Goal: Task Accomplishment & Management: Complete application form

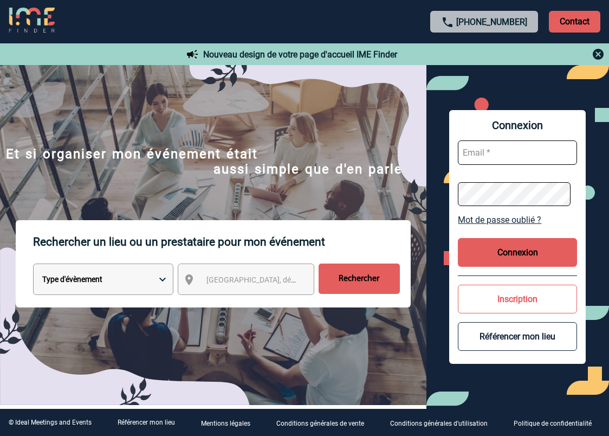
type input "beatrice.coppens@abeille-assurances.fr"
click at [523, 264] on button "Connexion" at bounding box center [517, 252] width 119 height 29
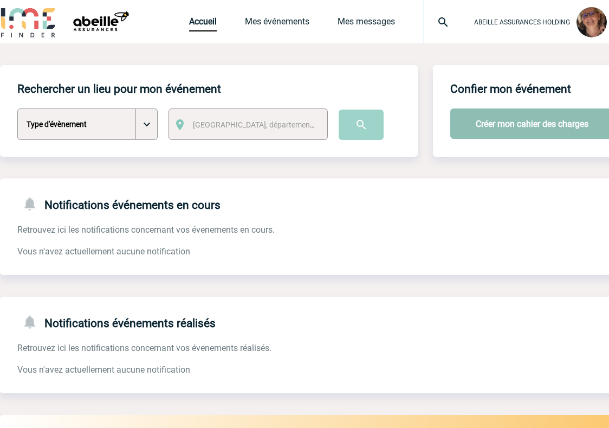
click at [504, 122] on button "Créer mon cahier des charges" at bounding box center [532, 123] width 164 height 30
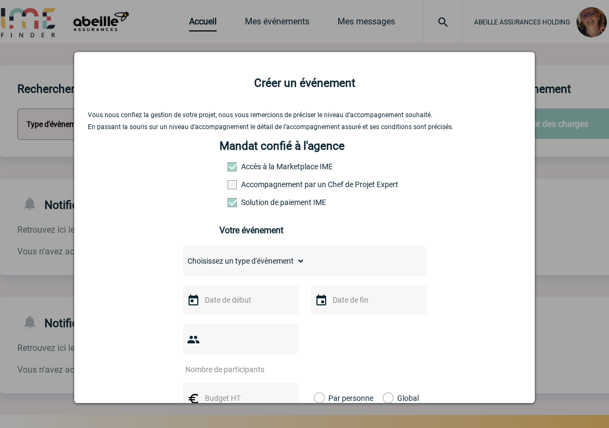
click at [268, 268] on select "Choisissez un type d'évènement Séminaire avec nuitée Séminaire sans nuitée Repa…" at bounding box center [244, 260] width 122 height 15
select select "4"
click at [183, 257] on select "Choisissez un type d'évènement Séminaire avec nuitée Séminaire sans nuitée Repa…" at bounding box center [244, 260] width 122 height 15
click at [249, 307] on input "text" at bounding box center [239, 300] width 75 height 14
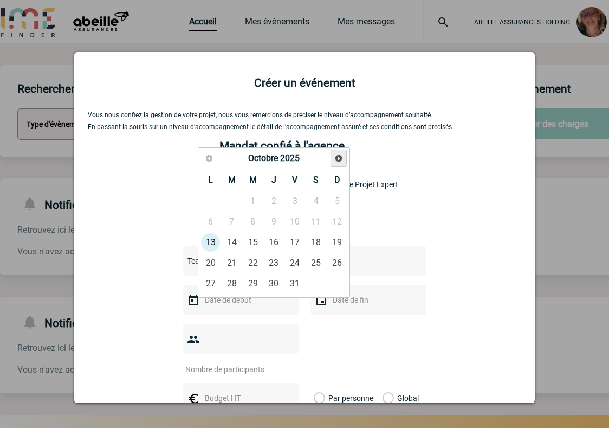
click at [338, 154] on span "Suivant" at bounding box center [338, 158] width 9 height 9
click at [275, 220] on link "6" at bounding box center [274, 222] width 20 height 20
type input "06-11-2025"
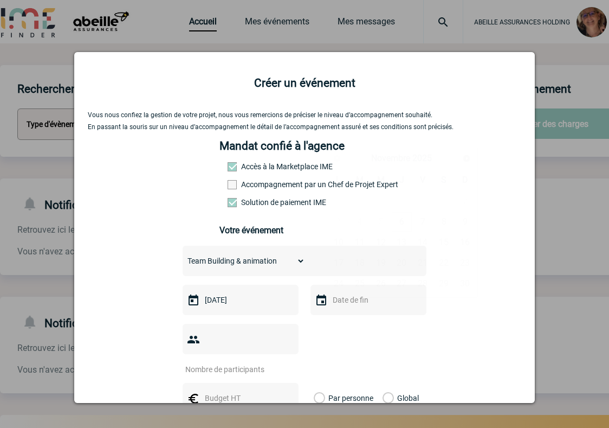
click at [353, 303] on input "text" at bounding box center [367, 300] width 75 height 14
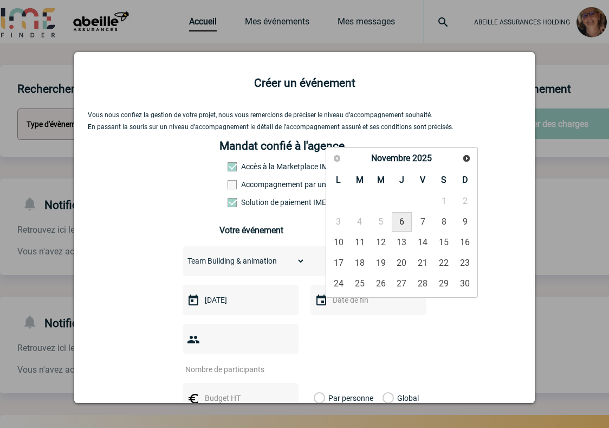
click at [398, 219] on link "6" at bounding box center [402, 222] width 20 height 20
type input "06-11-2025"
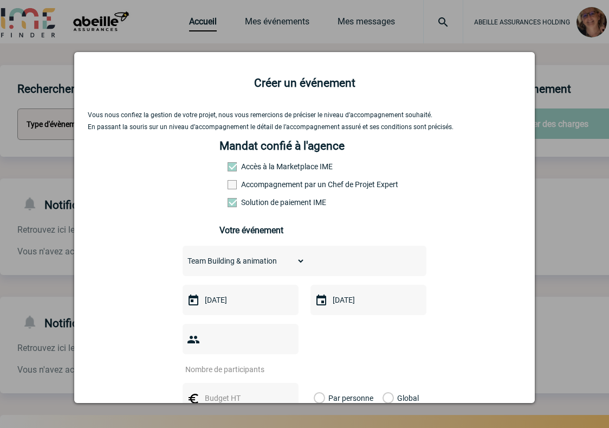
click at [260, 362] on input "number" at bounding box center [234, 369] width 102 height 14
type input "40"
click at [228, 391] on input "text" at bounding box center [239, 398] width 75 height 14
click at [383, 383] on label "Global" at bounding box center [386, 398] width 7 height 30
click at [0, 0] on input "Global" at bounding box center [0, 0] width 0 height 0
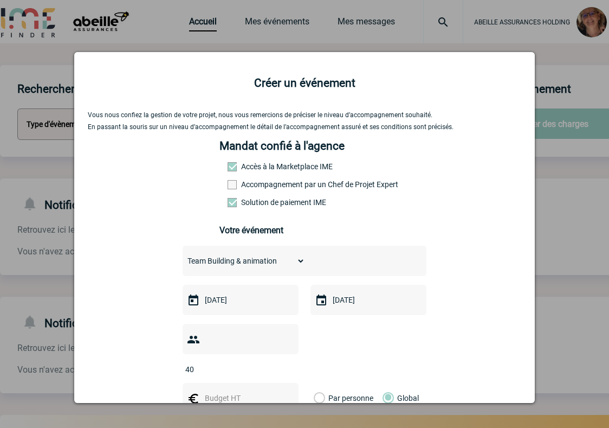
click at [242, 391] on input "text" at bounding box center [239, 398] width 75 height 14
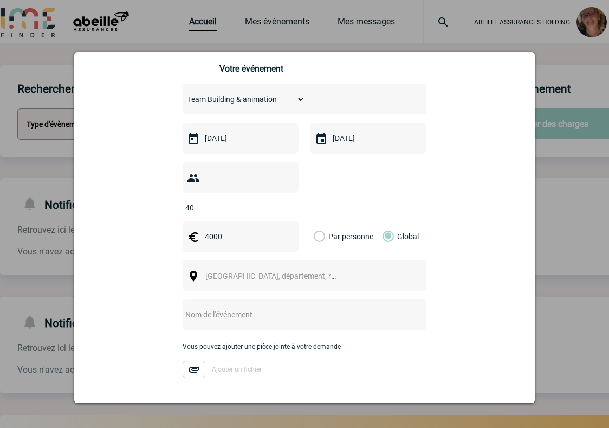
scroll to position [163, 0]
type input "4000"
click at [274, 270] on span "Ville, département, région..." at bounding box center [280, 274] width 151 height 9
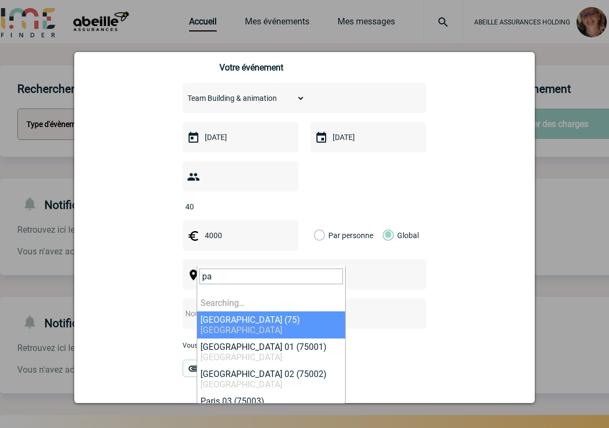
type input "p"
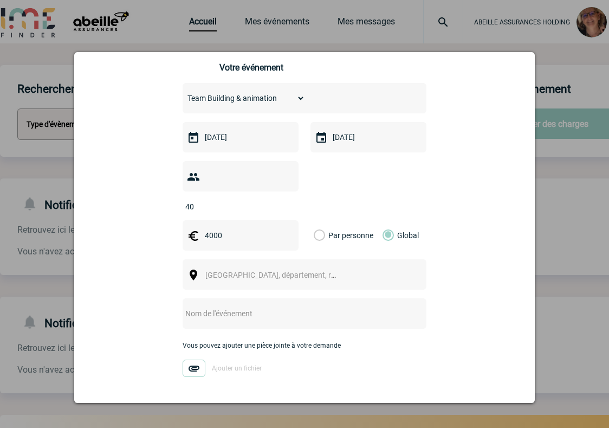
click at [254, 306] on input "text" at bounding box center [290, 313] width 215 height 14
click at [216, 306] on input "Pi Plannign Digital et Vie" at bounding box center [290, 313] width 215 height 14
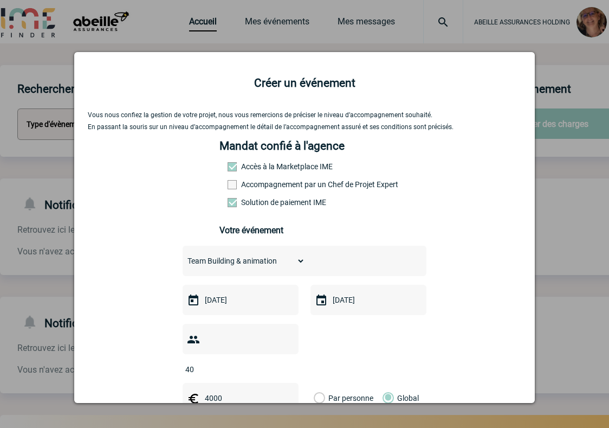
scroll to position [203, 0]
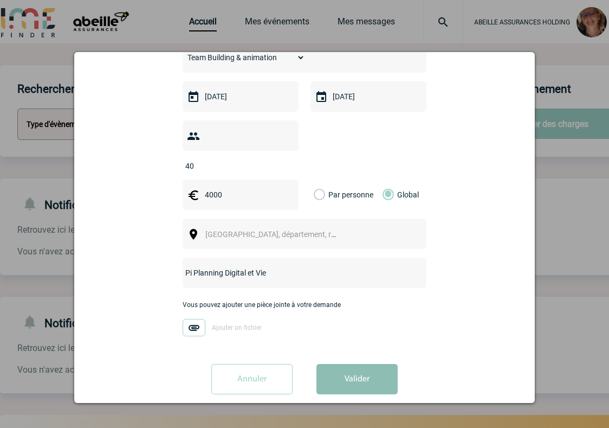
type input "Pi Planning Digital et Vie"
click at [358, 364] on button "Valider" at bounding box center [356, 379] width 81 height 30
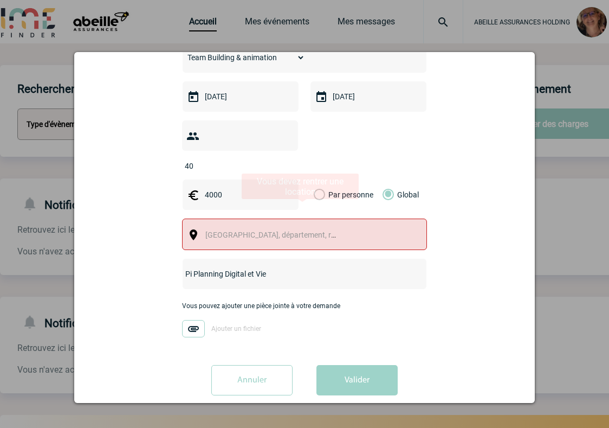
click at [273, 227] on span "Ville, département, région..." at bounding box center [275, 234] width 149 height 15
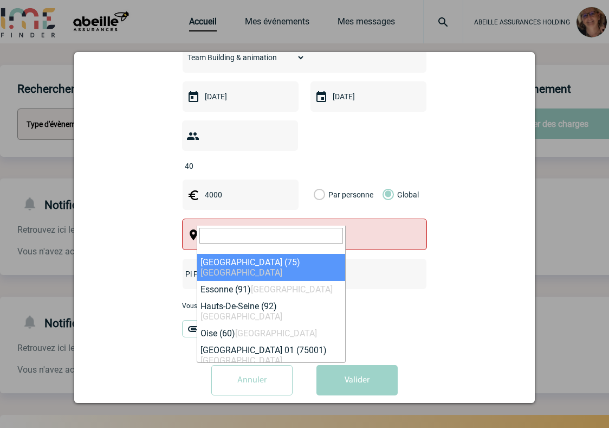
select select "3"
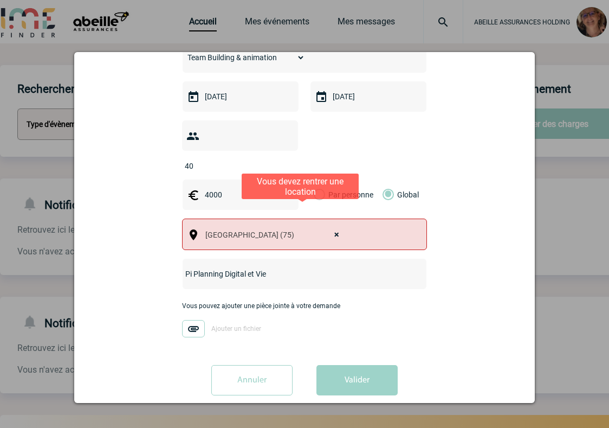
click at [355, 218] on div "[object Text],[object HTMLSpanElement] × Paris (75)" at bounding box center [304, 233] width 245 height 31
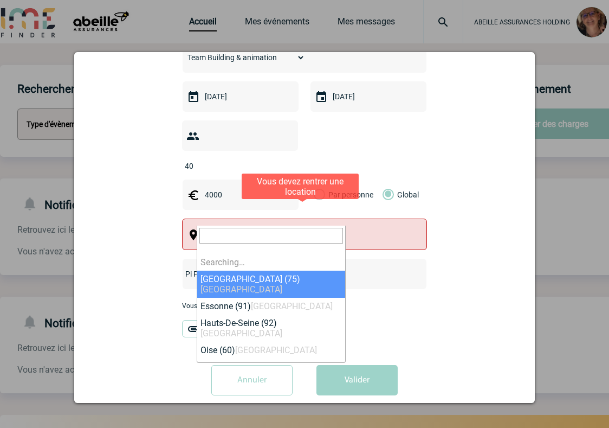
click at [257, 227] on span "× Paris (75)" at bounding box center [275, 234] width 149 height 15
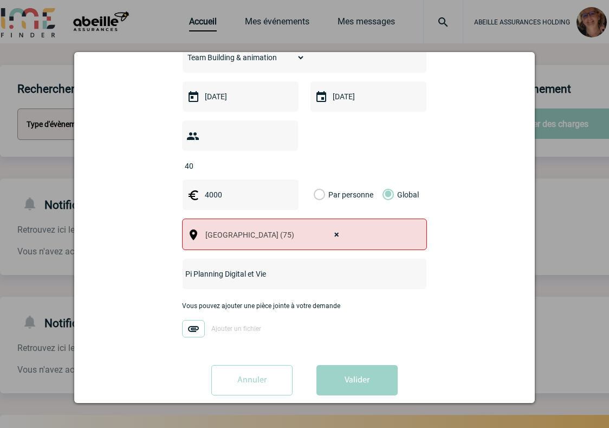
click at [404, 336] on div "Vous nous confiez la gestion de votre projet, nous vous remercions de préciser …" at bounding box center [305, 155] width 434 height 495
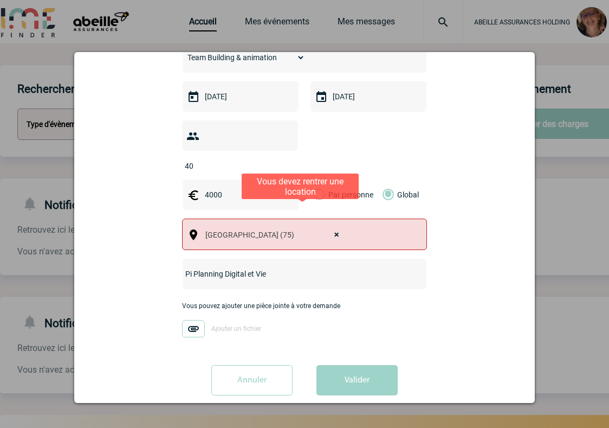
select select
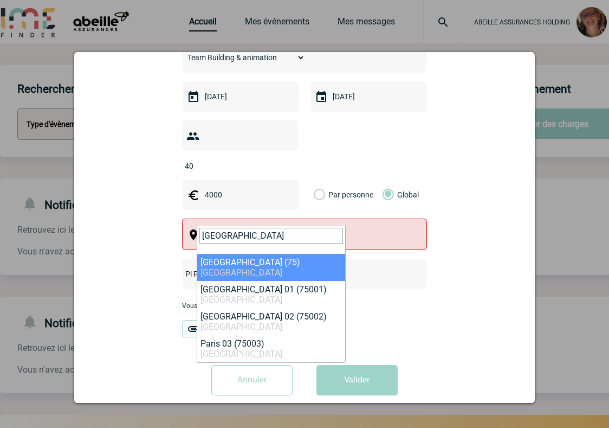
type input "paris"
select select "3"
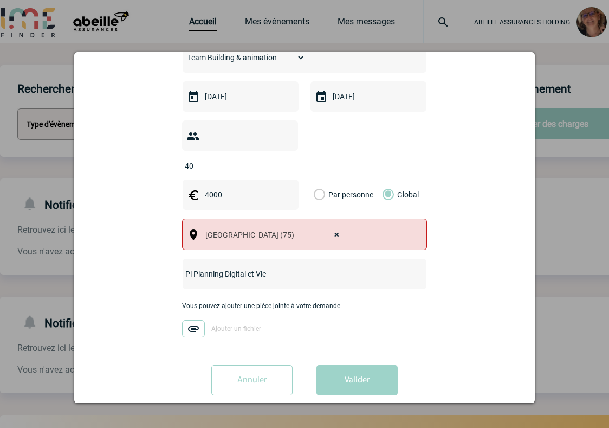
scroll to position [204, 0]
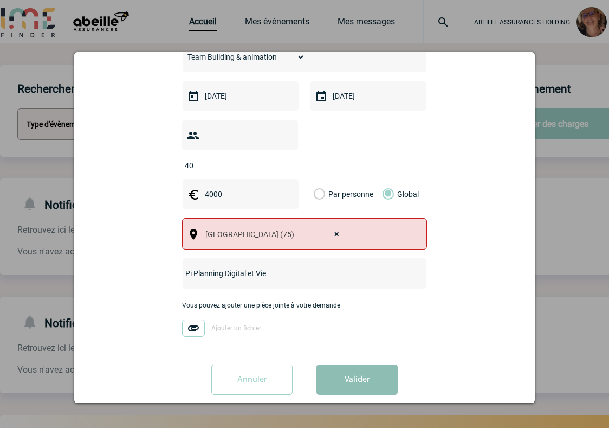
click at [351, 364] on button "Valider" at bounding box center [356, 379] width 81 height 30
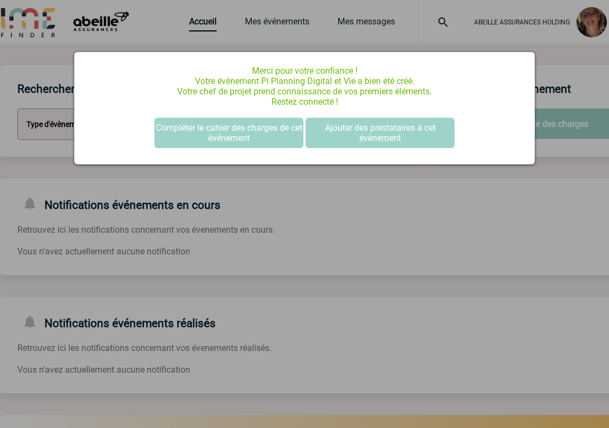
scroll to position [0, 0]
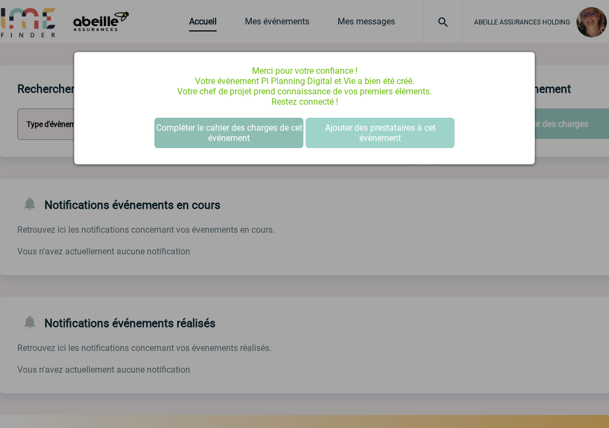
click at [263, 138] on button "Compléter le cahier des charges de cet événement" at bounding box center [228, 133] width 149 height 30
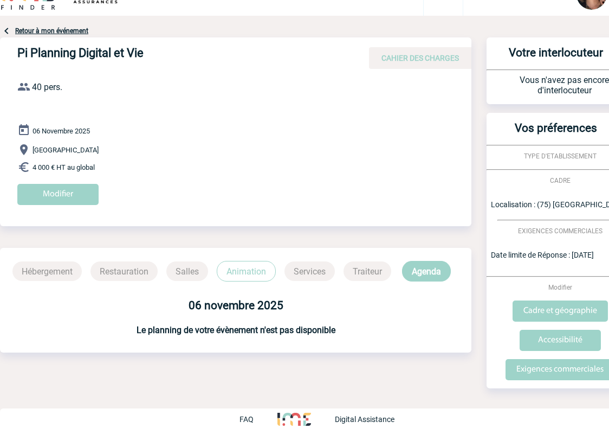
scroll to position [40, 0]
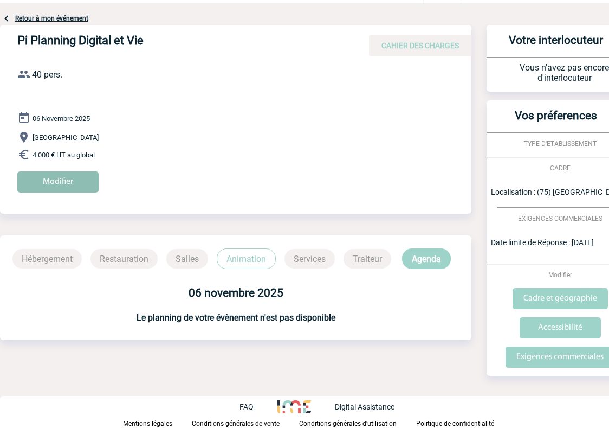
click at [57, 178] on input "Modifier" at bounding box center [57, 181] width 81 height 21
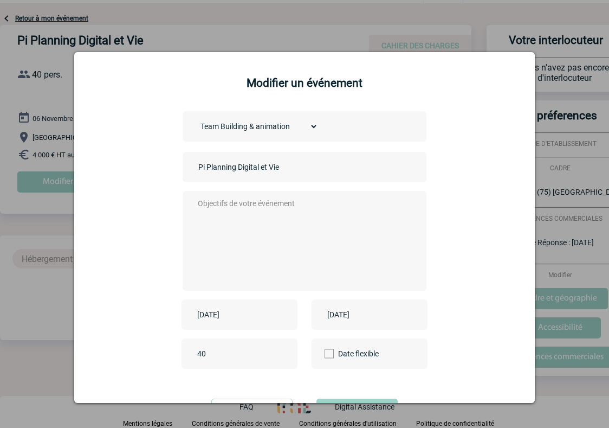
click at [250, 206] on textarea at bounding box center [302, 239] width 214 height 87
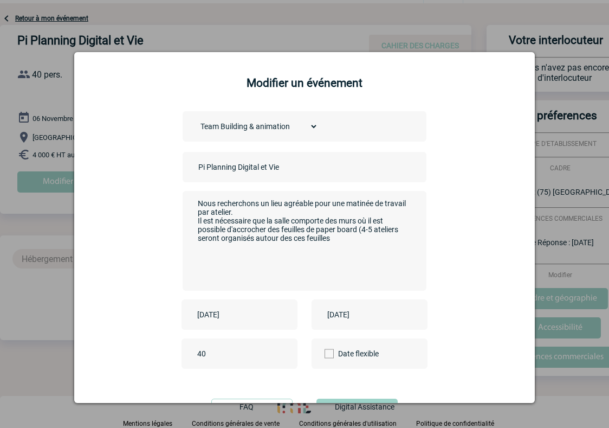
click at [335, 242] on textarea "Nous recherchons un lieu agréable pour une matinée de travail par atelier. Il e…" at bounding box center [302, 239] width 214 height 87
click at [292, 249] on textarea "Nous recherchons un lieu agréable pour une matinée de travail par atelier. Il e…" at bounding box center [302, 239] width 214 height 87
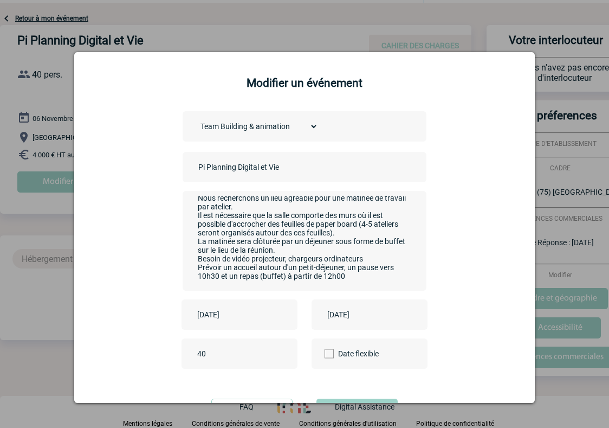
scroll to position [0, 0]
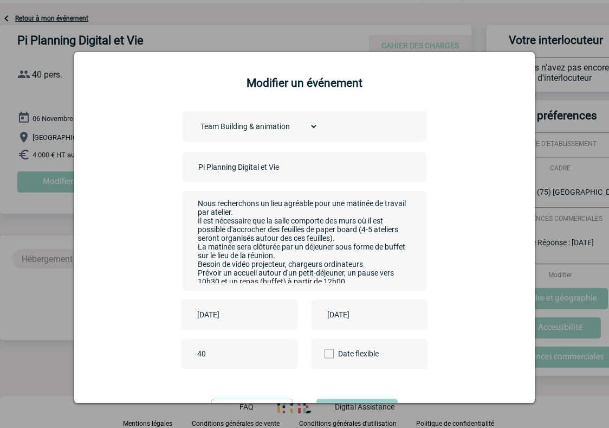
click at [274, 212] on textarea "Nous recherchons un lieu agréable pour une matinée de travail par atelier. Il e…" at bounding box center [302, 239] width 214 height 87
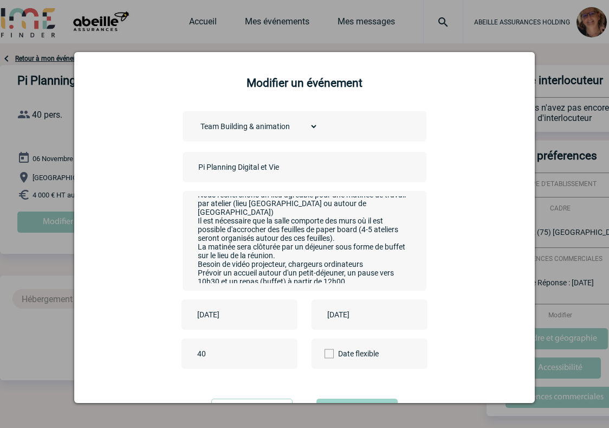
click at [387, 202] on textarea "Nous recherchons un lieu agréable pour une matinée de travail par atelier (lieu…" at bounding box center [302, 239] width 214 height 87
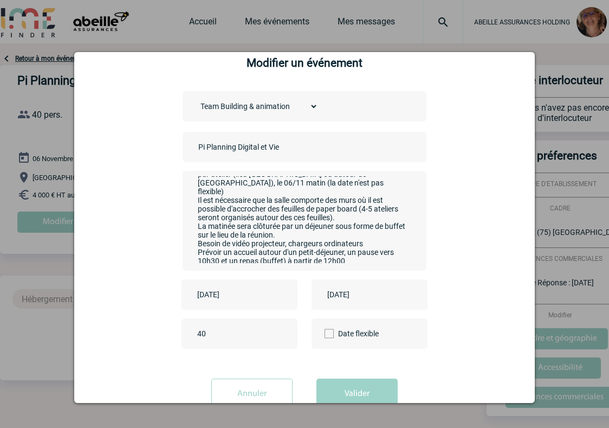
scroll to position [51, 0]
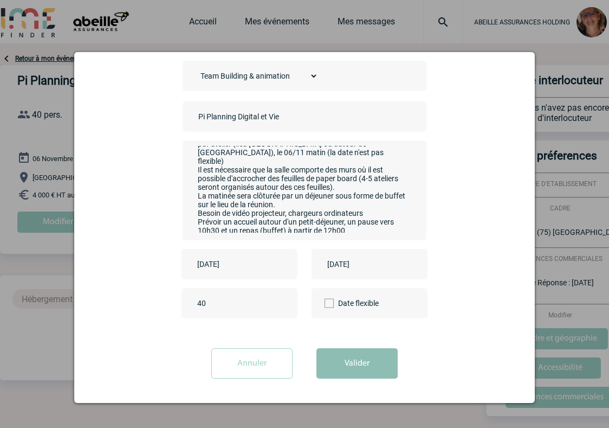
type textarea "Nous recherchons un lieu agréable pour une matinée de travail par atelier (lieu…"
click at [352, 366] on button "Valider" at bounding box center [356, 363] width 81 height 30
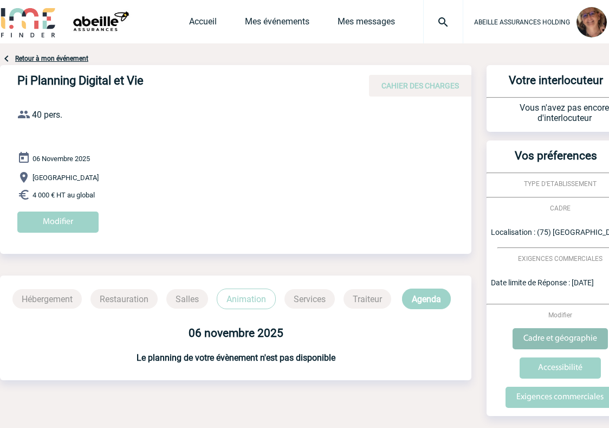
click at [530, 339] on input "Cadre et géographie" at bounding box center [560, 338] width 95 height 21
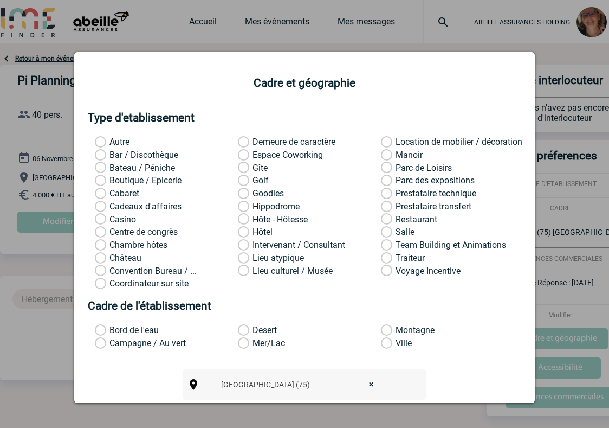
click at [438, 35] on div at bounding box center [304, 214] width 609 height 428
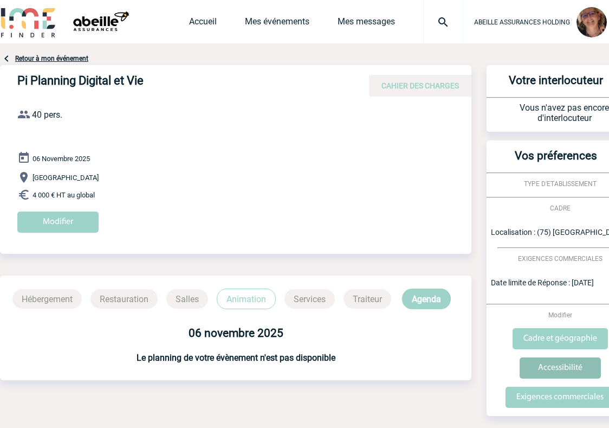
click at [559, 367] on input "Accessibilité" at bounding box center [560, 367] width 81 height 21
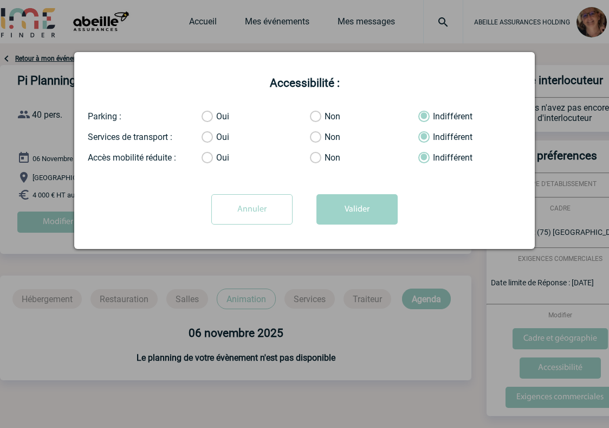
click at [233, 215] on input "Annuler" at bounding box center [251, 209] width 81 height 30
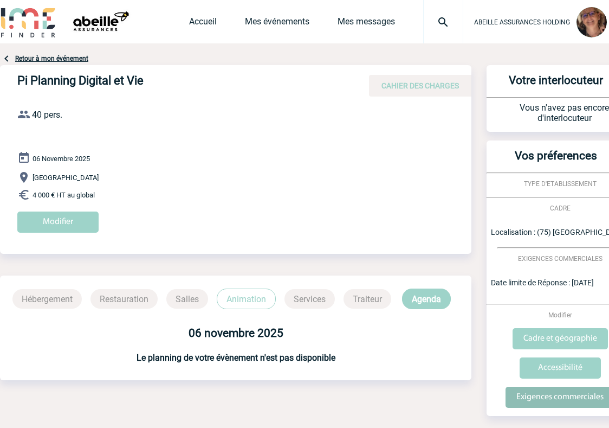
click at [551, 398] on input "Exigences commerciales" at bounding box center [560, 396] width 109 height 21
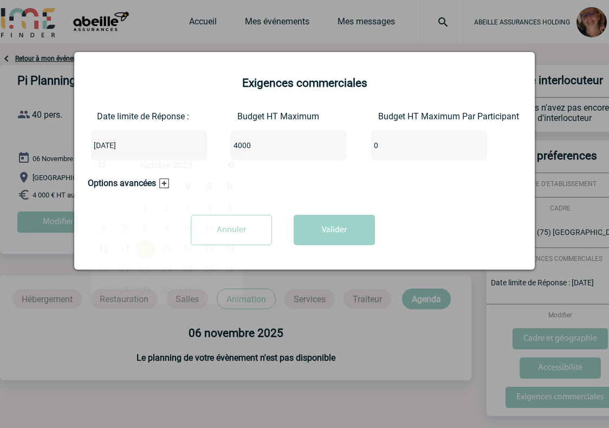
click at [141, 148] on input "[DATE]" at bounding box center [116, 145] width 51 height 14
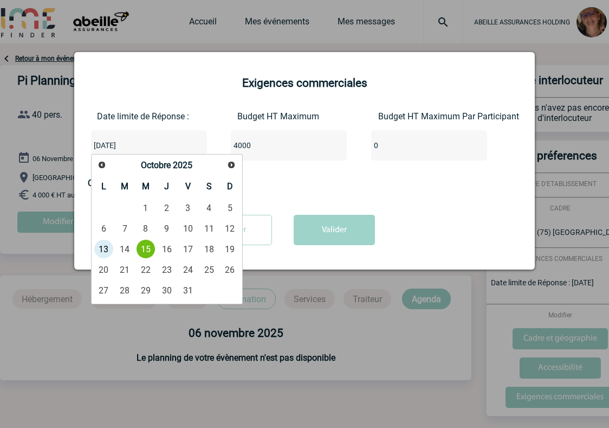
drag, startPoint x: 140, startPoint y: 148, endPoint x: 16, endPoint y: 138, distance: 124.6
click at [16, 138] on body "ABEILLE ASSURANCES HOLDING Accueil Mes événements 0" at bounding box center [304, 234] width 609 height 468
click at [122, 247] on link "14" at bounding box center [125, 249] width 20 height 20
type input "[DATE]"
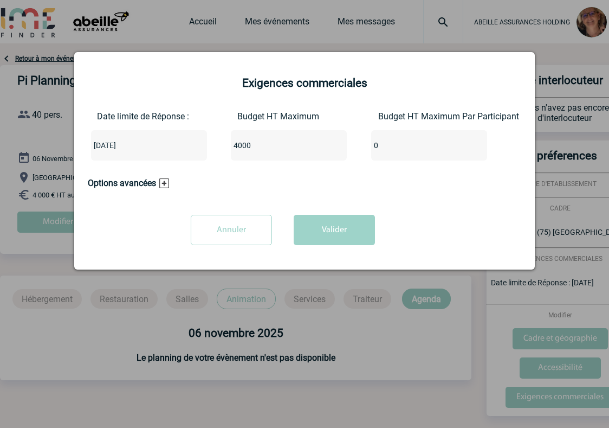
click at [164, 182] on h3 "Options avancées" at bounding box center [128, 183] width 81 height 10
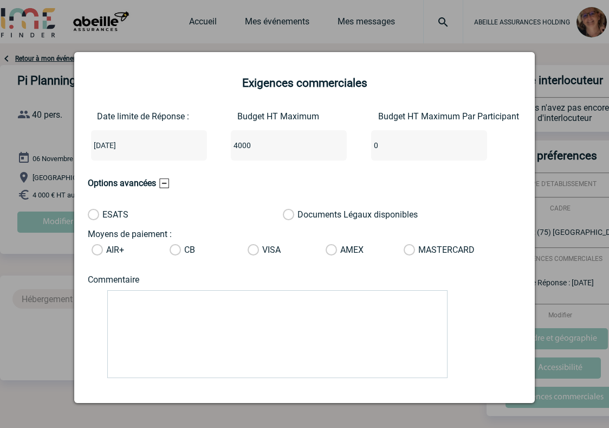
scroll to position [47, 0]
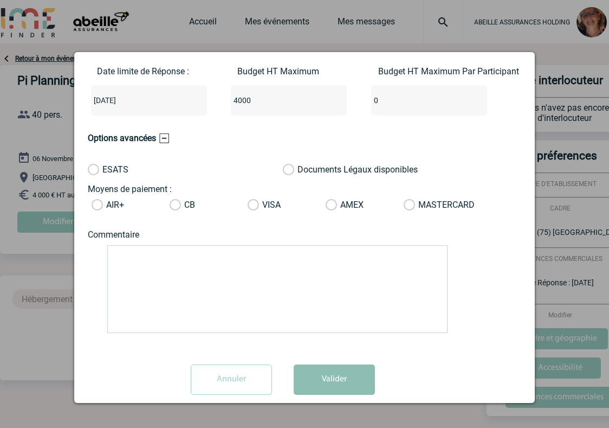
click at [332, 377] on button "Valider" at bounding box center [334, 379] width 81 height 30
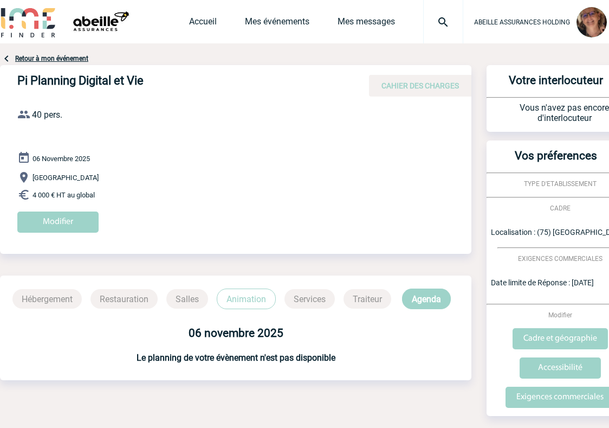
click at [246, 296] on p "Animation" at bounding box center [246, 298] width 59 height 21
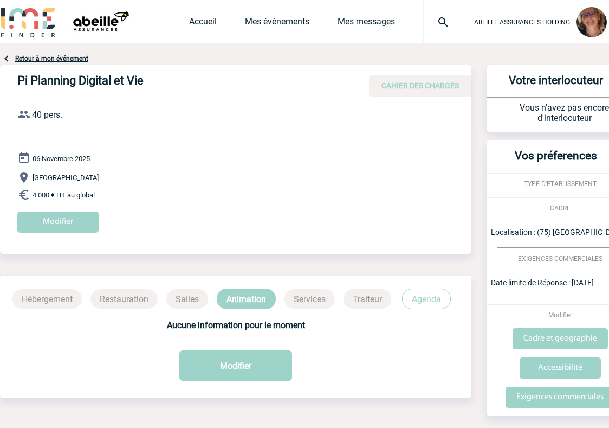
click at [307, 302] on p "Services" at bounding box center [310, 299] width 50 height 20
click at [421, 296] on p "Agenda" at bounding box center [426, 298] width 49 height 21
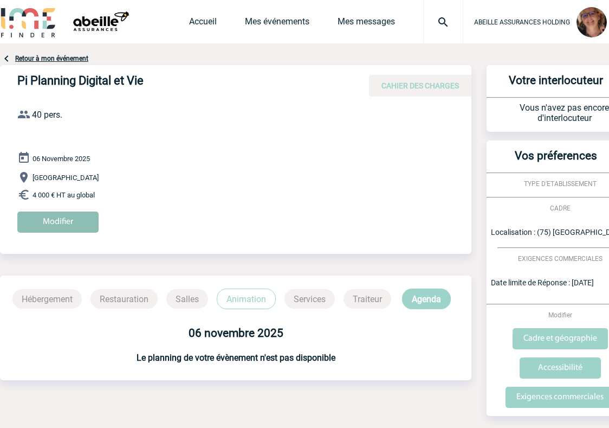
click at [75, 221] on input "Modifier" at bounding box center [57, 221] width 81 height 21
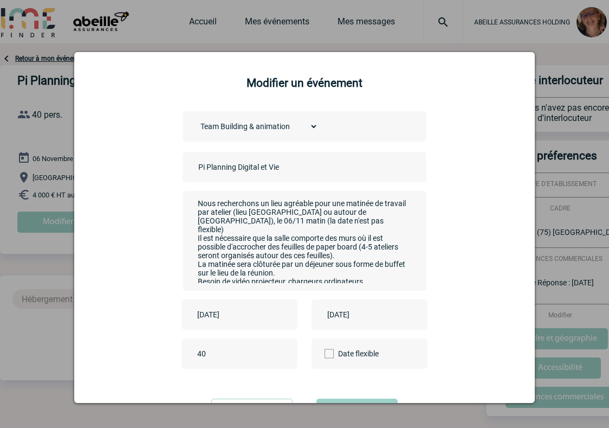
scroll to position [18, 0]
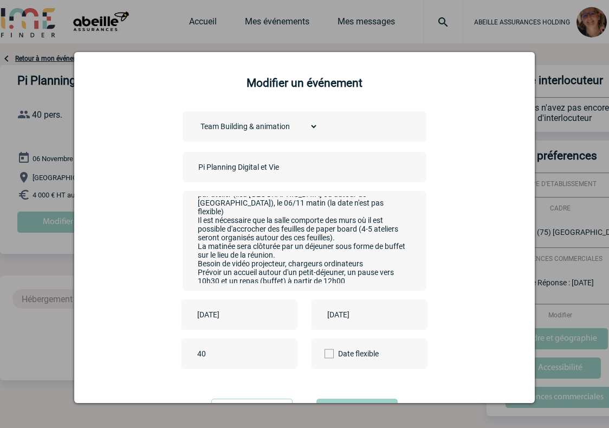
click at [360, 275] on textarea "Nous recherchons un lieu agréable pour une matinée de travail par atelier (lieu…" at bounding box center [302, 239] width 214 height 87
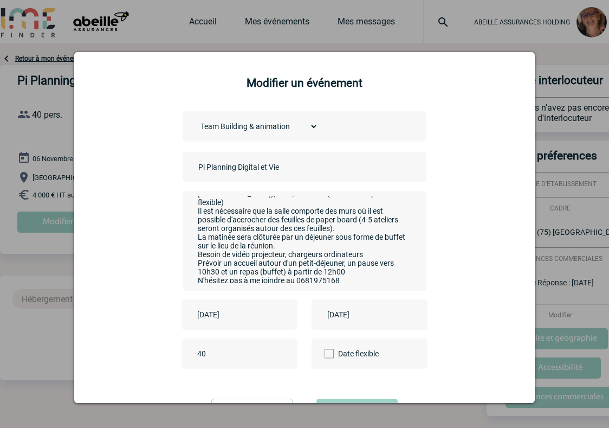
scroll to position [51, 0]
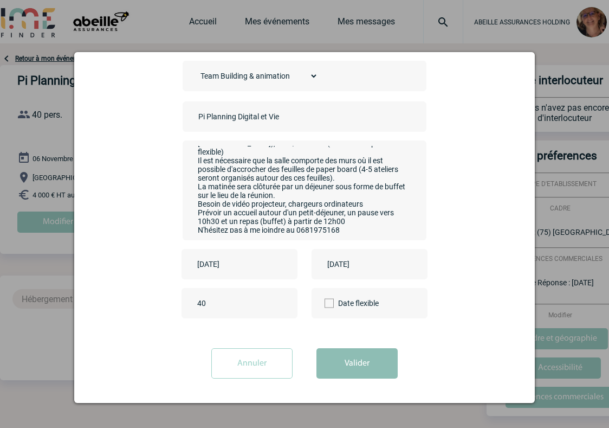
type textarea "Nous recherchons un lieu agréable pour une matinée de travail par atelier (lieu…"
click at [353, 364] on button "Valider" at bounding box center [356, 363] width 81 height 30
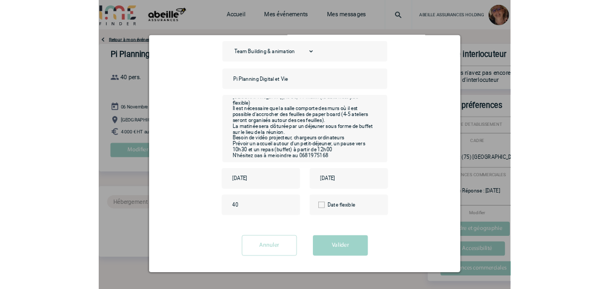
scroll to position [0, 0]
